Goal: Transaction & Acquisition: Purchase product/service

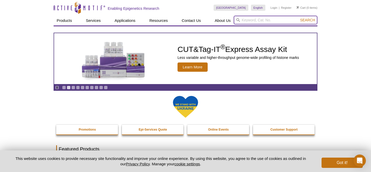
click at [244, 22] on input "search" at bounding box center [275, 20] width 84 height 9
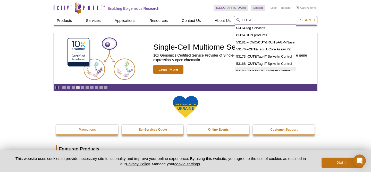
scroll to position [9, 0]
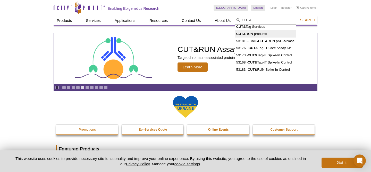
click at [259, 34] on li "CUT& RUN products" at bounding box center [265, 33] width 61 height 7
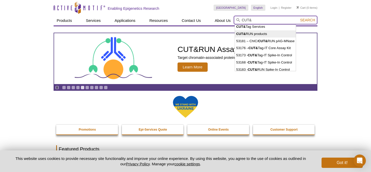
type input "CUT&RUN products"
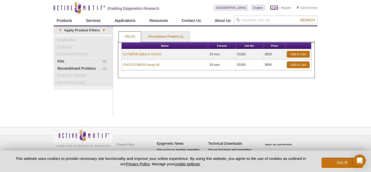
click at [274, 9] on link "Login" at bounding box center [273, 8] width 7 height 4
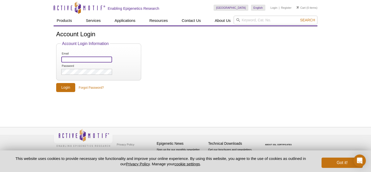
click at [93, 58] on input "Email" at bounding box center [86, 60] width 51 height 6
click at [174, 89] on form "Account Login Information Email Password Login Forgot Password?" at bounding box center [185, 66] width 258 height 51
click at [94, 59] on input "Email" at bounding box center [86, 60] width 51 height 6
paste input "accounts.payable@libd.org"
type input "accounts.payable@libd.org"
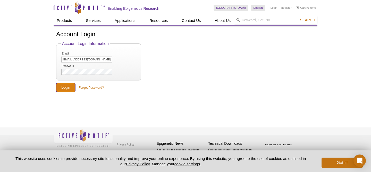
click at [65, 88] on input "Login" at bounding box center [65, 87] width 19 height 9
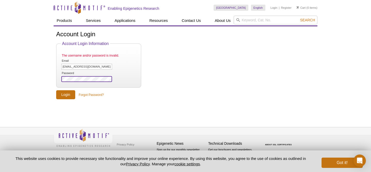
click at [56, 90] on input "Login" at bounding box center [65, 94] width 19 height 9
click at [64, 95] on input "Login" at bounding box center [65, 94] width 19 height 9
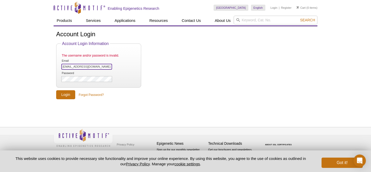
click at [99, 67] on input "accounts.payable@libd.org" at bounding box center [86, 67] width 51 height 6
drag, startPoint x: 99, startPoint y: 68, endPoint x: 61, endPoint y: 67, distance: 38.3
click at [61, 67] on li "The username and/or password is invalid. Email accounts.payable@libd.org" at bounding box center [99, 60] width 76 height 19
click at [88, 94] on link "Forgot Password?" at bounding box center [91, 95] width 25 height 5
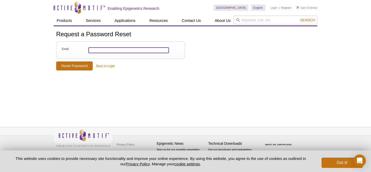
click at [106, 50] on input "Email" at bounding box center [128, 50] width 81 height 6
type input "heejin.lee@libd.org"
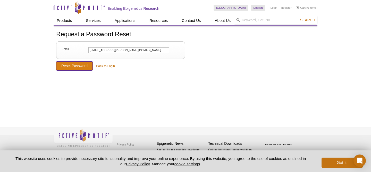
click at [81, 67] on input "Reset Password" at bounding box center [74, 66] width 37 height 9
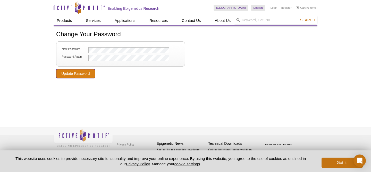
click at [91, 75] on input "Update Password" at bounding box center [75, 73] width 39 height 9
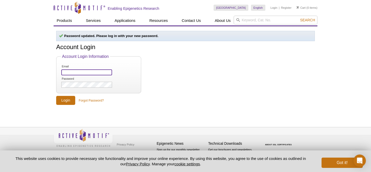
click at [98, 73] on input "Email" at bounding box center [86, 72] width 51 height 6
drag, startPoint x: 96, startPoint y: 73, endPoint x: 60, endPoint y: 73, distance: 35.5
click at [60, 73] on fieldset "Account Login Information Email [EMAIL_ADDRESS][PERSON_NAME][DOMAIN_NAME] Passw…" at bounding box center [98, 73] width 85 height 39
paste input "accounts.payabl"
type input "[EMAIL_ADDRESS][DOMAIN_NAME]"
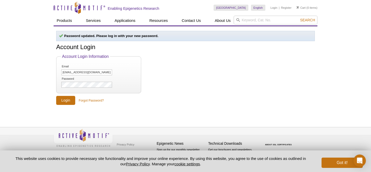
click at [115, 98] on form "Account Login Information Email accounts.payable@libd.org Password Login Forgot…" at bounding box center [185, 79] width 258 height 51
click at [56, 84] on div "Password updated. Please log in with your new password. Account Login Account L…" at bounding box center [186, 68] width 264 height 74
click at [56, 96] on input "Login" at bounding box center [65, 100] width 19 height 9
click at [68, 99] on input "Login" at bounding box center [65, 100] width 19 height 9
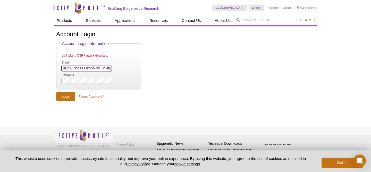
drag, startPoint x: 99, startPoint y: 69, endPoint x: 62, endPoint y: 70, distance: 36.5
click at [62, 70] on input "[EMAIL_ADDRESS][DOMAIN_NAME]" at bounding box center [86, 69] width 51 height 6
type input "[EMAIL_ADDRESS][PERSON_NAME][DOMAIN_NAME]"
click at [56, 92] on input "Login" at bounding box center [65, 96] width 19 height 9
click at [69, 94] on input "Login" at bounding box center [65, 96] width 19 height 9
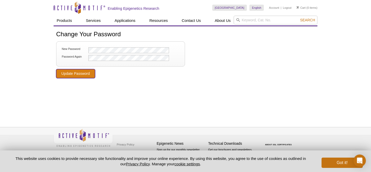
click at [86, 74] on input "Update Password" at bounding box center [75, 73] width 39 height 9
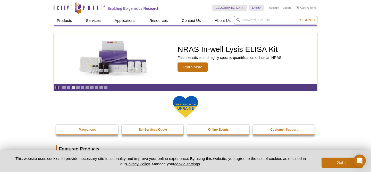
click at [250, 21] on input "search" at bounding box center [275, 20] width 84 height 9
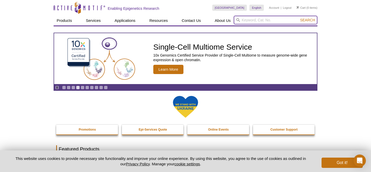
click at [246, 21] on input "search" at bounding box center [275, 20] width 84 height 9
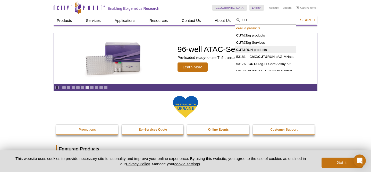
click at [246, 50] on li "CUT &RUN products" at bounding box center [265, 49] width 61 height 7
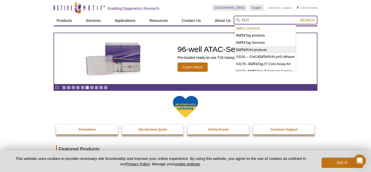
type input "CUT&RUN products"
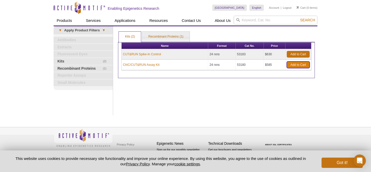
click at [290, 64] on link "Add to Cart" at bounding box center [297, 65] width 23 height 7
click at [295, 53] on link "Add to Cart" at bounding box center [297, 54] width 23 height 7
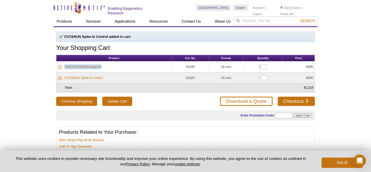
drag, startPoint x: 104, startPoint y: 67, endPoint x: 65, endPoint y: 68, distance: 39.4
click at [65, 67] on td "ChIC/CUT&RUN Assay Kit" at bounding box center [117, 67] width 108 height 11
copy link "ChIC/CUT&RUN Assay Kit"
drag, startPoint x: 106, startPoint y: 77, endPoint x: 65, endPoint y: 76, distance: 41.2
click at [65, 76] on td "CUT&RUN Spike-In Control" at bounding box center [117, 78] width 108 height 11
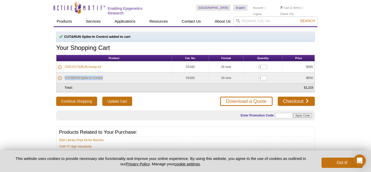
copy link "CUT&RUN Spike-In Control"
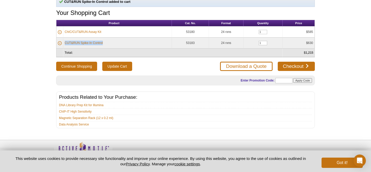
scroll to position [36, 0]
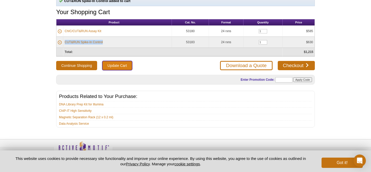
click at [124, 66] on input "Update Cart" at bounding box center [117, 65] width 30 height 9
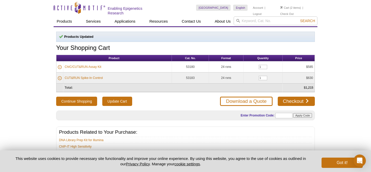
drag, startPoint x: 196, startPoint y: 66, endPoint x: 184, endPoint y: 65, distance: 12.7
click at [184, 65] on td "53180" at bounding box center [190, 67] width 37 height 11
copy td "53180"
drag, startPoint x: 184, startPoint y: 77, endPoint x: 196, endPoint y: 77, distance: 12.1
click at [196, 77] on td "53183" at bounding box center [190, 78] width 37 height 11
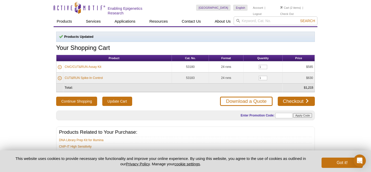
copy td "53183"
click at [87, 66] on link "ChIC/CUT&RUN Assay Kit" at bounding box center [83, 67] width 37 height 5
click at [88, 77] on link "CUT&RUN Spike-In Control" at bounding box center [84, 78] width 38 height 5
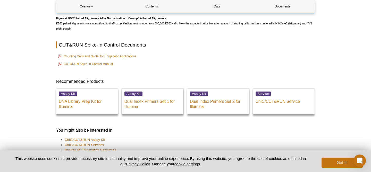
scroll to position [1061, 0]
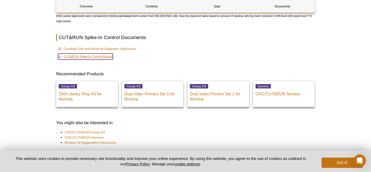
click at [101, 58] on link "CUT&RUN Spike-In Control Manual" at bounding box center [85, 57] width 55 height 6
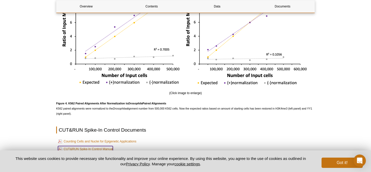
scroll to position [967, 0]
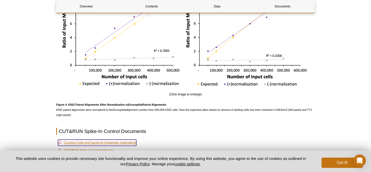
click at [112, 145] on link "Counting Cells and Nuclei for Epigenetic Applications" at bounding box center [97, 143] width 78 height 6
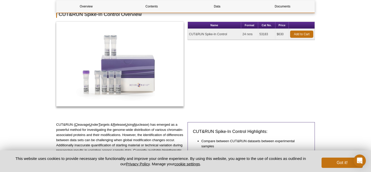
scroll to position [0, 0]
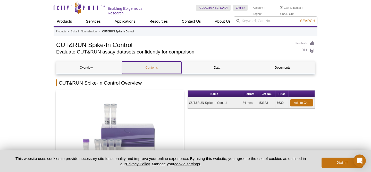
click at [153, 68] on link "Contents" at bounding box center [151, 68] width 59 height 12
click at [291, 8] on li "Cart (2 items)" at bounding box center [290, 8] width 21 height 6
click at [287, 8] on link "Cart" at bounding box center [284, 8] width 9 height 4
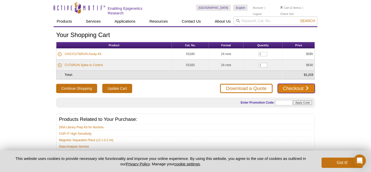
click at [292, 89] on link "Checkout" at bounding box center [295, 88] width 37 height 9
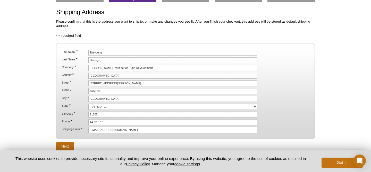
scroll to position [38, 0]
click at [66, 145] on input "Next" at bounding box center [65, 146] width 18 height 9
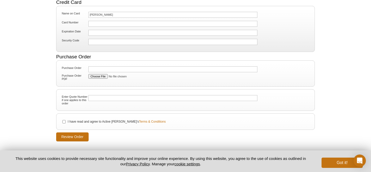
scroll to position [72, 0]
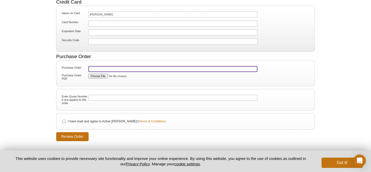
click at [113, 68] on input "Purchase Order" at bounding box center [172, 69] width 169 height 6
click at [130, 68] on input "Purchase Order" at bounding box center [172, 69] width 169 height 6
paste input "TYH101325HJL4655"
type input "TYH101325HJL4655"
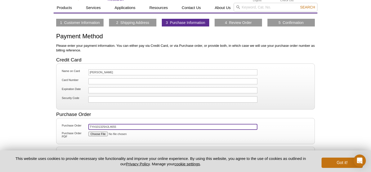
scroll to position [0, 0]
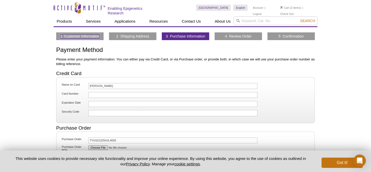
click at [93, 36] on link "1 Customer Information" at bounding box center [80, 36] width 40 height 5
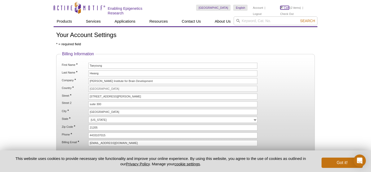
click at [288, 8] on link "Cart" at bounding box center [284, 8] width 9 height 4
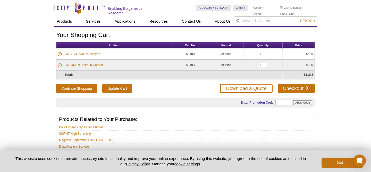
drag, startPoint x: 198, startPoint y: 54, endPoint x: 182, endPoint y: 54, distance: 15.4
click at [182, 54] on td "53180" at bounding box center [190, 54] width 37 height 11
copy td "53180"
drag, startPoint x: 197, startPoint y: 65, endPoint x: 184, endPoint y: 65, distance: 12.9
click at [184, 65] on td "53183" at bounding box center [190, 65] width 37 height 11
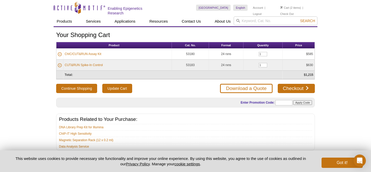
copy td "53183"
drag, startPoint x: 299, startPoint y: 55, endPoint x: 314, endPoint y: 54, distance: 14.4
click at [314, 54] on td "$585" at bounding box center [298, 54] width 32 height 11
copy td "$585"
drag, startPoint x: 300, startPoint y: 65, endPoint x: 313, endPoint y: 66, distance: 12.7
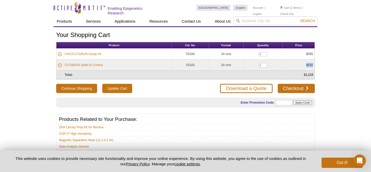
click at [313, 66] on td "$630" at bounding box center [298, 65] width 32 height 11
copy td "$630"
click at [282, 88] on link "Checkout" at bounding box center [295, 88] width 37 height 9
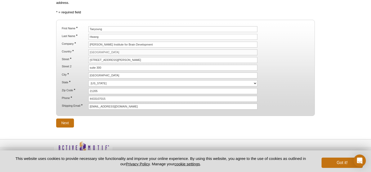
scroll to position [73, 0]
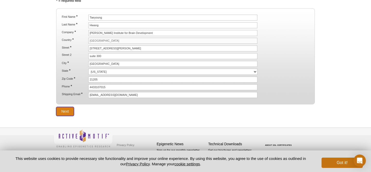
click at [59, 112] on input "Next" at bounding box center [65, 111] width 18 height 9
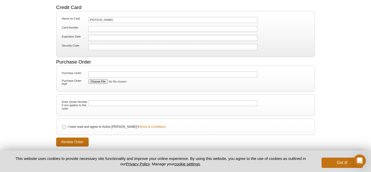
scroll to position [67, 0]
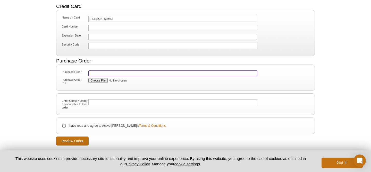
click at [128, 72] on input "Purchase Order" at bounding box center [172, 74] width 169 height 6
type input "TYH101325HJL4655"
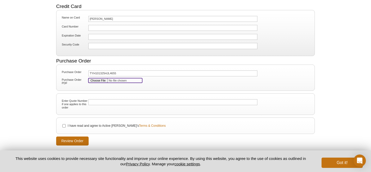
click at [102, 80] on input "Purchase Order PDF" at bounding box center [115, 80] width 54 height 5
type input "C:\fakepath\10132025_PO Form for Purchases under $5K.pdf"
click at [63, 124] on input "I have read and agree to Active Motif's Terms & Conditions" at bounding box center [63, 125] width 3 height 3
checkbox input "true"
click at [73, 141] on input "Review Order" at bounding box center [72, 141] width 32 height 9
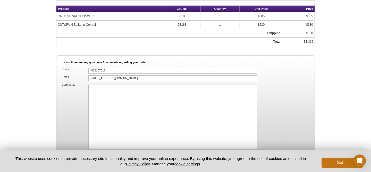
scroll to position [312, 0]
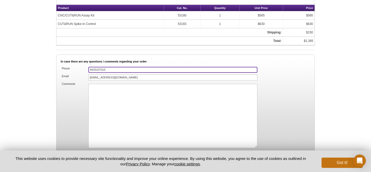
drag, startPoint x: 108, startPoint y: 69, endPoint x: 88, endPoint y: 69, distance: 19.8
click at [88, 69] on input "4433107015" at bounding box center [172, 70] width 169 height 6
type input "4439223188"
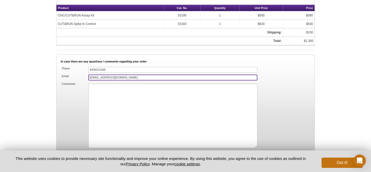
click at [168, 77] on input "[EMAIL_ADDRESS][DOMAIN_NAME]" at bounding box center [172, 78] width 169 height 6
drag, startPoint x: 129, startPoint y: 77, endPoint x: 89, endPoint y: 77, distance: 40.1
click at [89, 77] on input "[EMAIL_ADDRESS][DOMAIN_NAME]" at bounding box center [172, 78] width 169 height 6
type input "heejin.lee@libd.org"
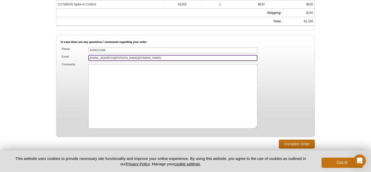
scroll to position [334, 0]
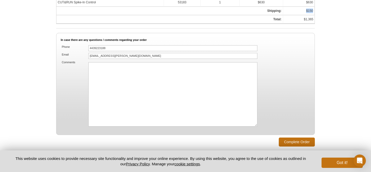
drag, startPoint x: 298, startPoint y: 10, endPoint x: 314, endPoint y: 10, distance: 16.0
click at [314, 10] on td "$150" at bounding box center [298, 11] width 31 height 8
copy td "$150"
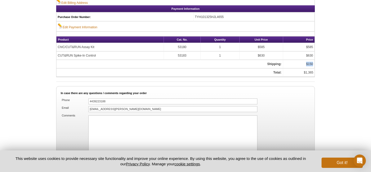
scroll to position [280, 0]
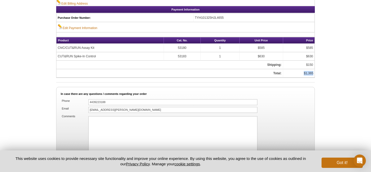
drag, startPoint x: 301, startPoint y: 73, endPoint x: 313, endPoint y: 73, distance: 12.9
click at [313, 73] on td "$1,365" at bounding box center [298, 73] width 31 height 8
copy td "$1,365"
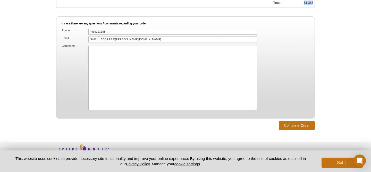
scroll to position [359, 0]
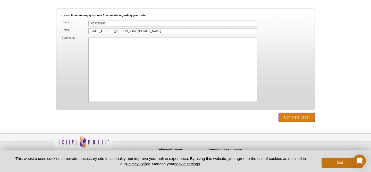
click at [287, 117] on input "Complete Order" at bounding box center [296, 117] width 36 height 9
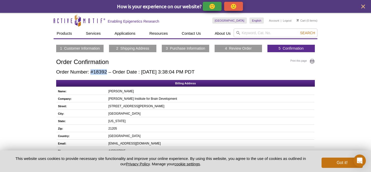
drag, startPoint x: 107, startPoint y: 72, endPoint x: 90, endPoint y: 72, distance: 16.7
click at [90, 72] on h2 "Order Number: #18392 – Order Date : [DATE] 3:38:04 PM PDT" at bounding box center [185, 72] width 258 height 6
copy h2 "#18392"
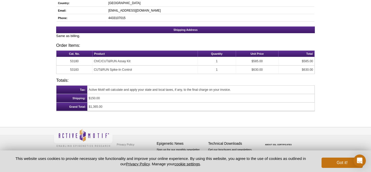
scroll to position [133, 0]
drag, startPoint x: 105, startPoint y: 107, endPoint x: 88, endPoint y: 106, distance: 17.3
click at [88, 106] on td "$1,365.00" at bounding box center [200, 107] width 227 height 8
copy td "$1,365.00"
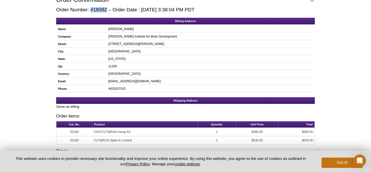
scroll to position [0, 0]
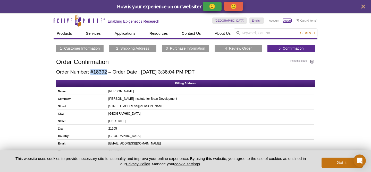
click at [287, 20] on link "Logout" at bounding box center [287, 21] width 9 height 4
